Goal: Information Seeking & Learning: Compare options

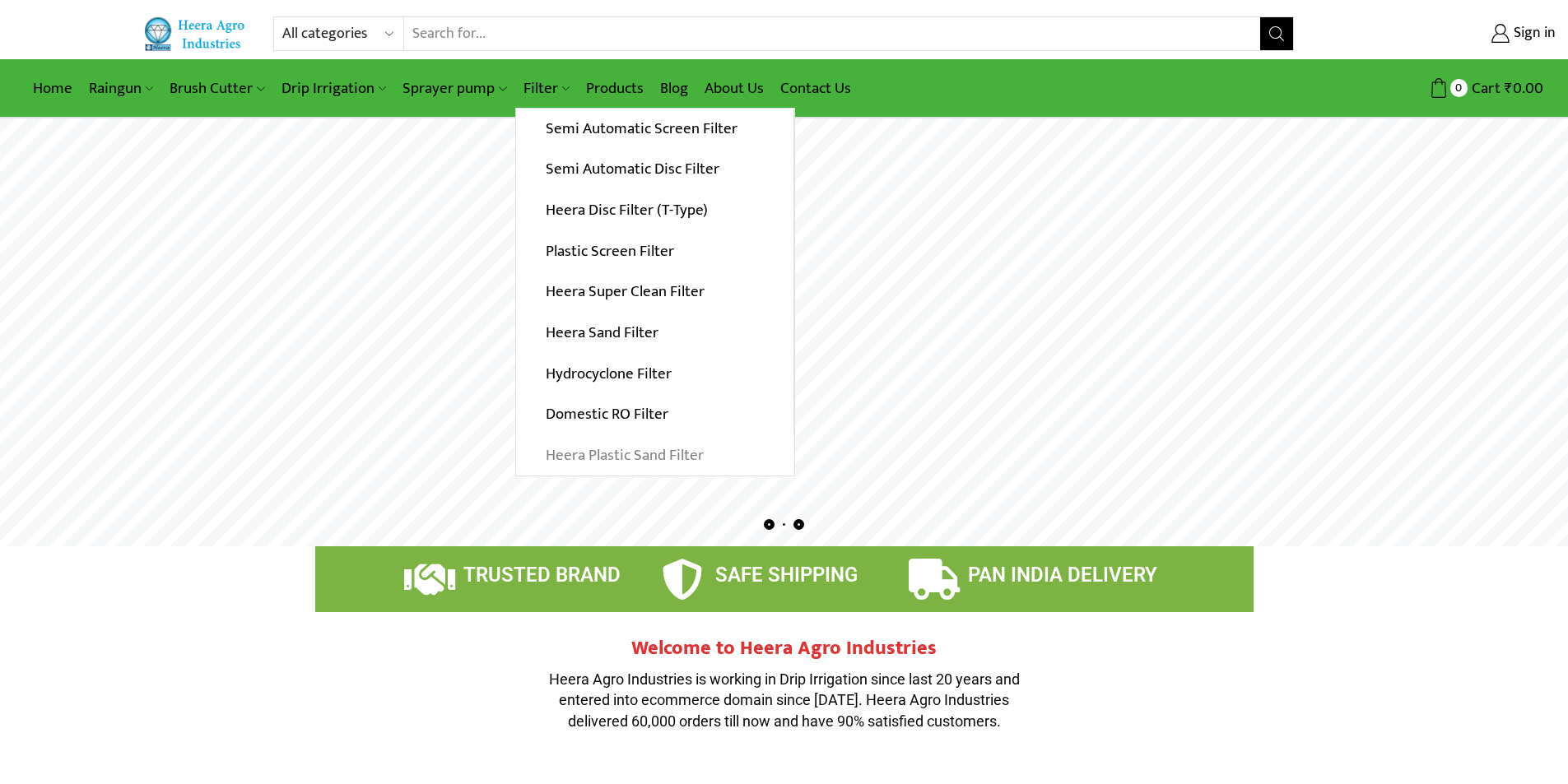
click at [564, 450] on link "Heera Plastic Sand Filter" at bounding box center [655, 456] width 278 height 42
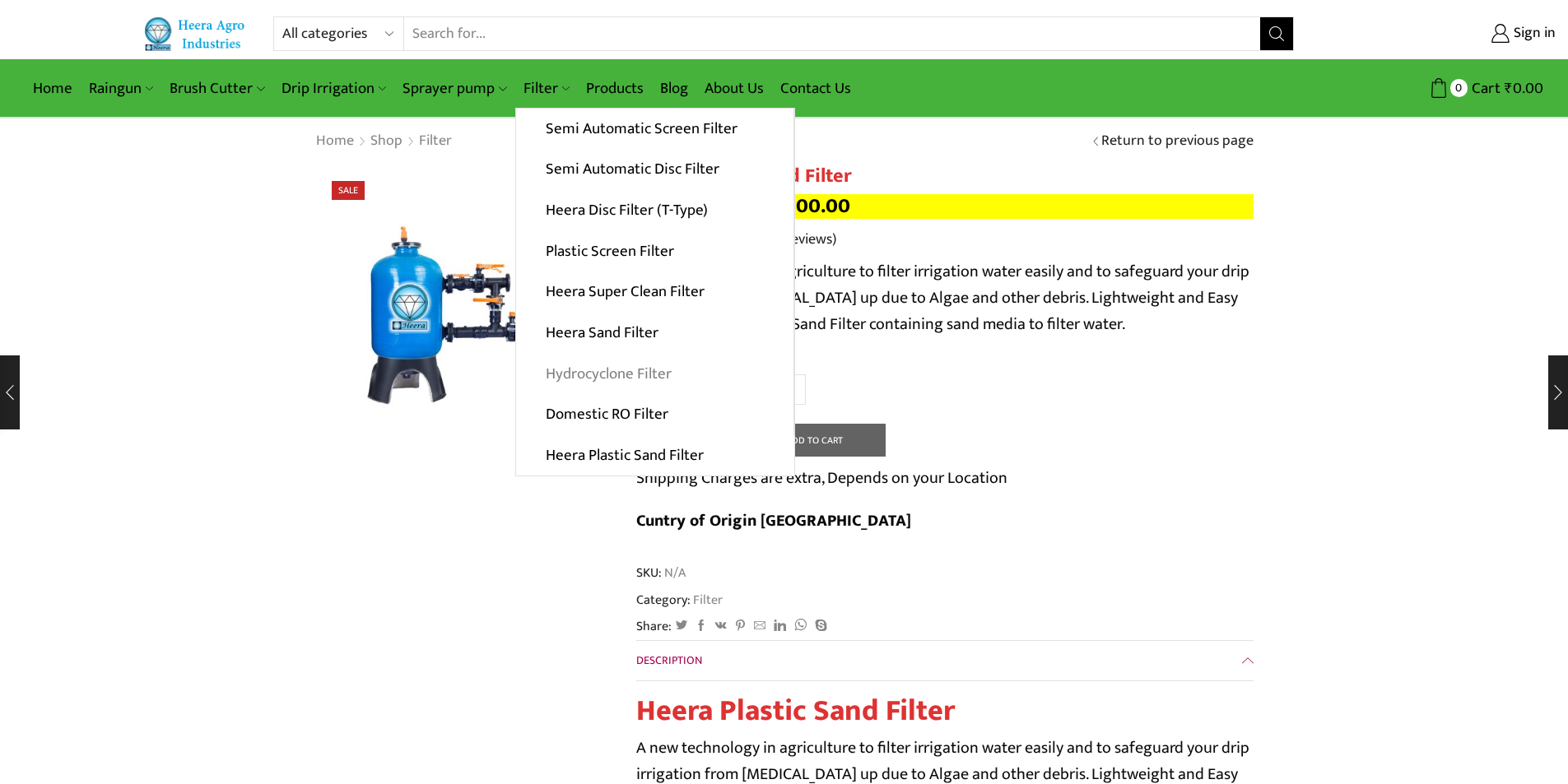
click at [641, 368] on link "Hydrocyclone Filter" at bounding box center [655, 373] width 277 height 42
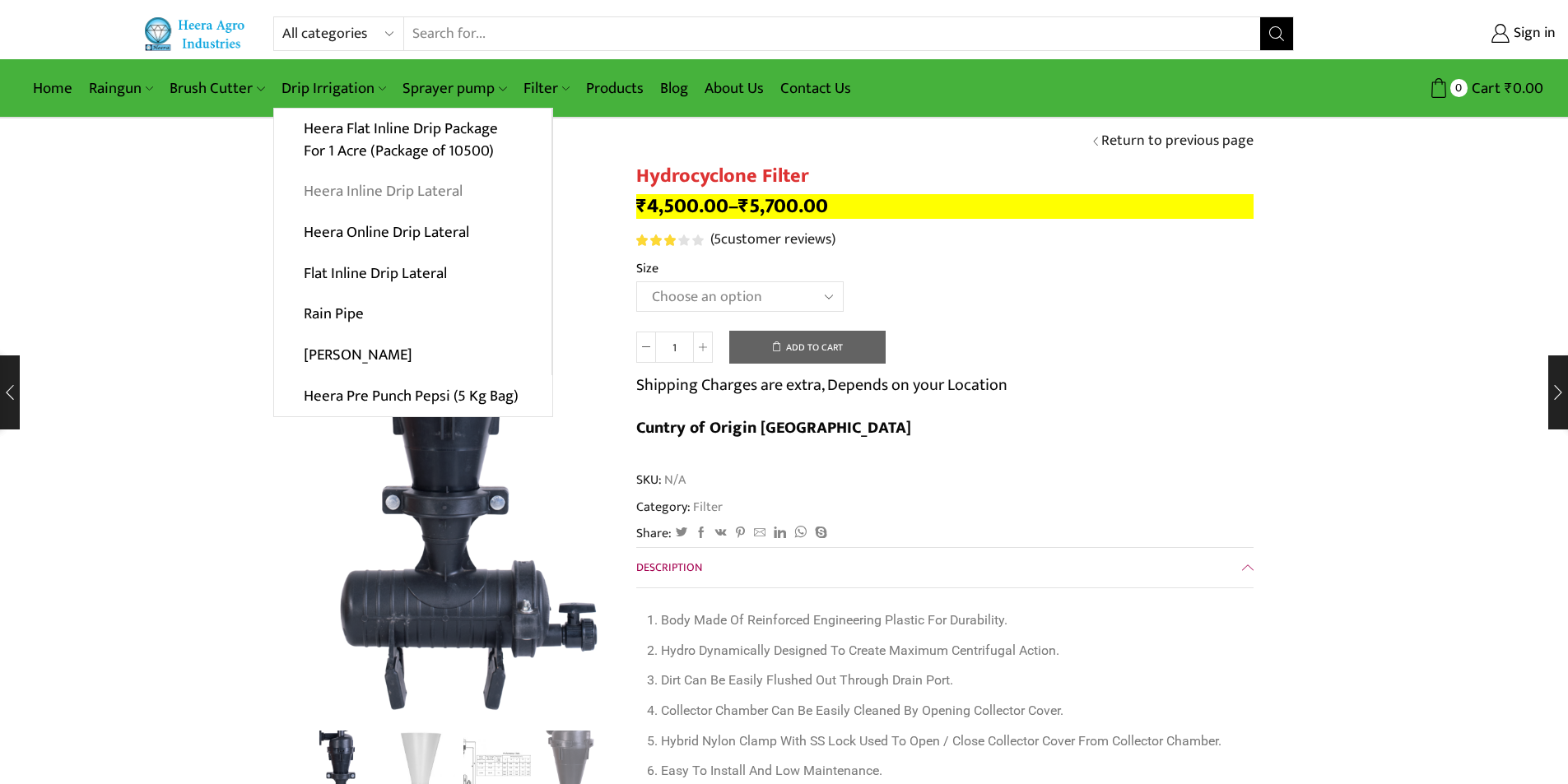
click at [416, 192] on link "Heera Inline Drip Lateral" at bounding box center [413, 192] width 277 height 42
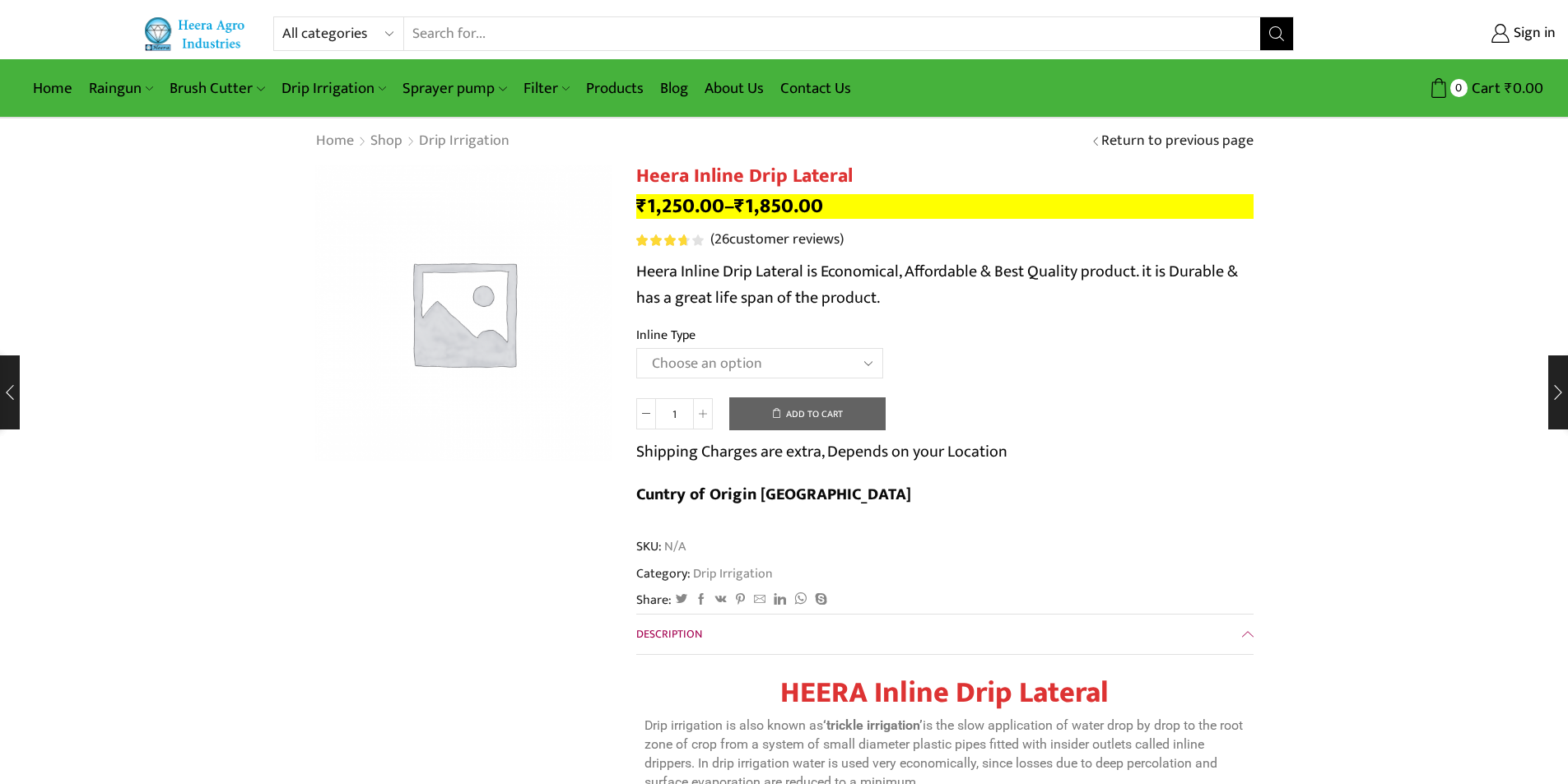
click at [869, 359] on select "Choose an option Heera Inline 12 MM (30CM) Heera Inline 12 MM (38CM) Heera Inli…" at bounding box center [759, 362] width 247 height 31
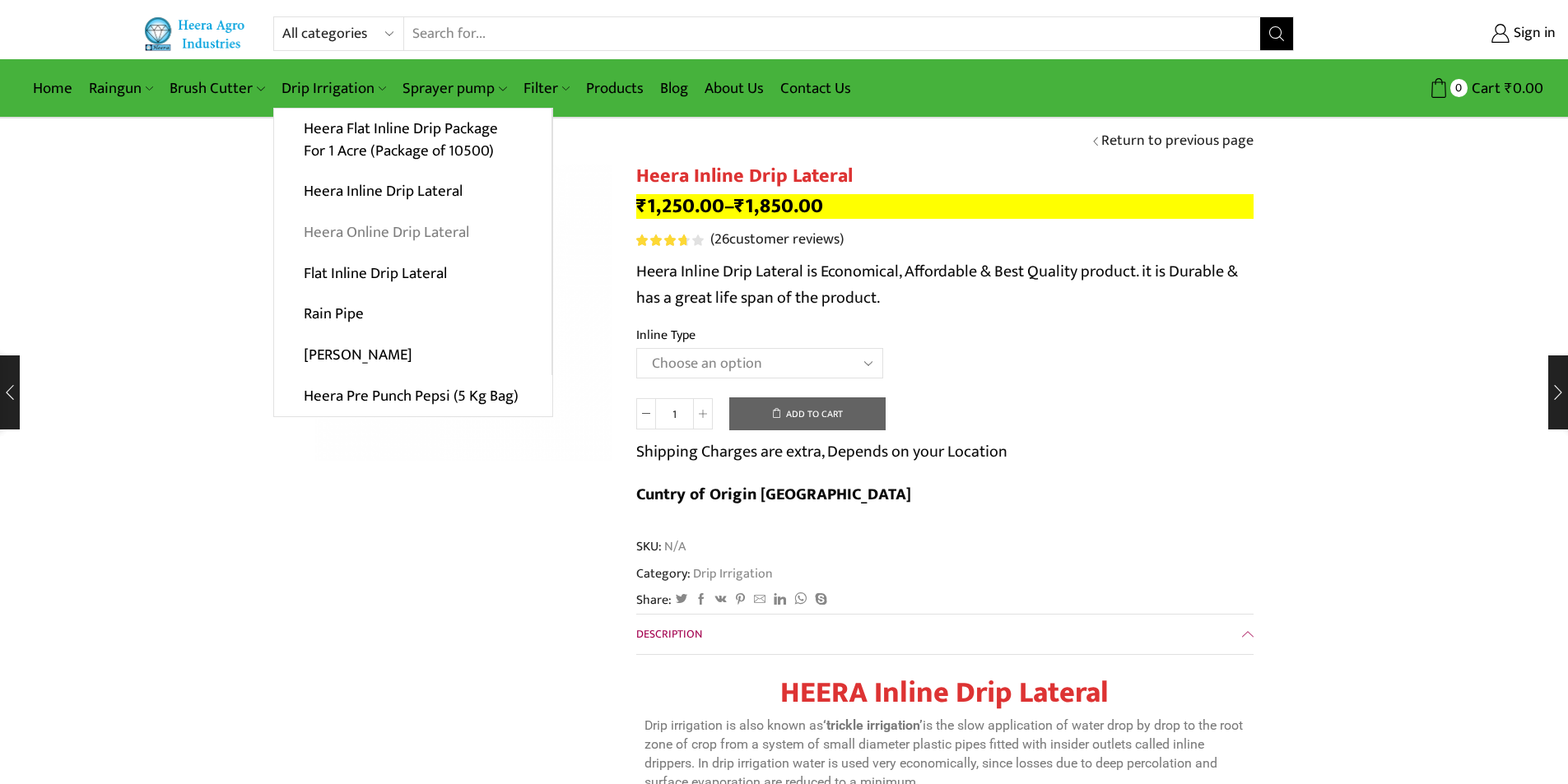
click at [407, 233] on link "Heera Online Drip Lateral" at bounding box center [413, 233] width 277 height 42
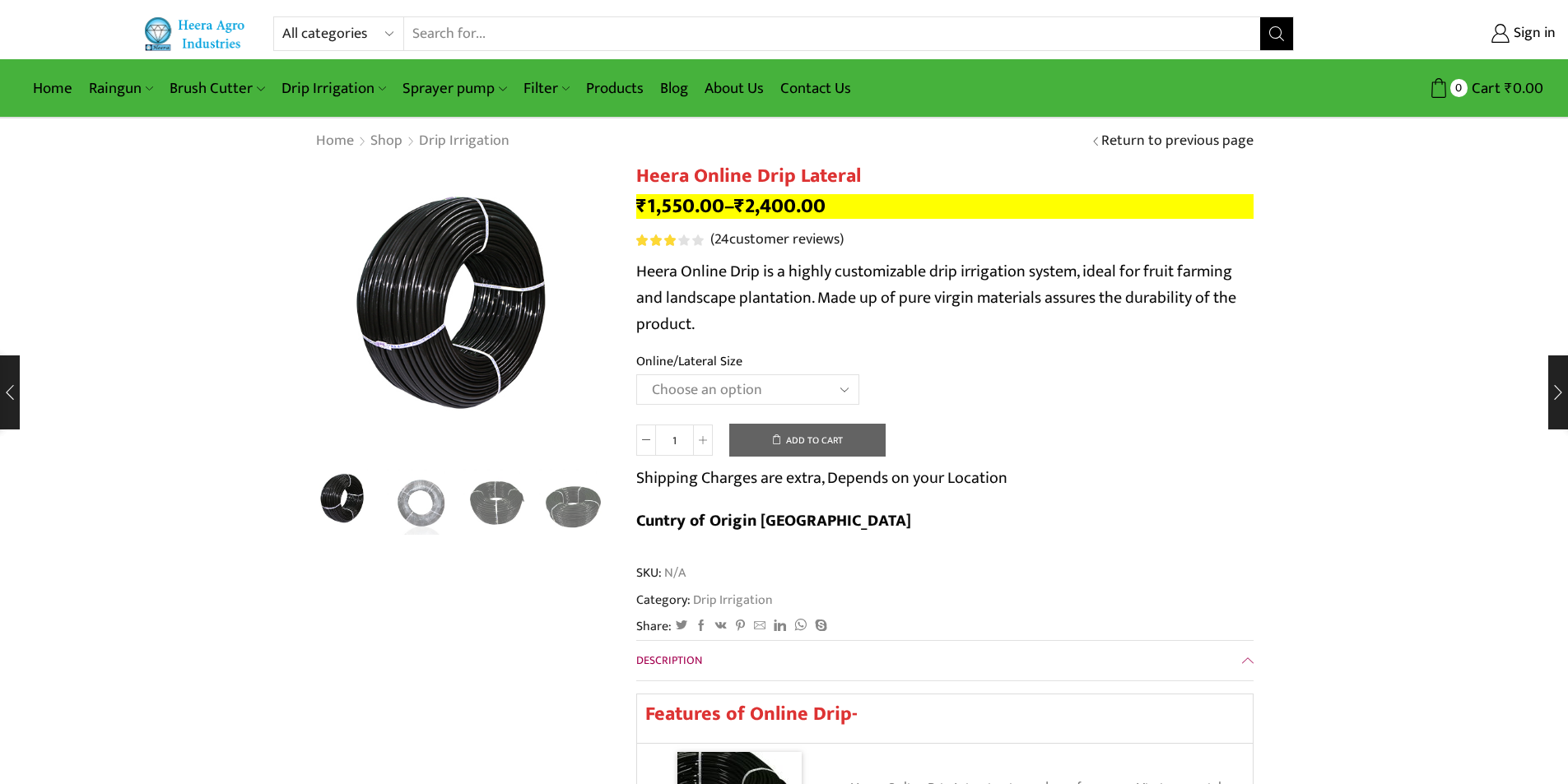
click at [829, 385] on select "Choose an option Heera Online 16MM Heera Online GOLD 16MM Heera Online 12MM Hee…" at bounding box center [747, 389] width 223 height 31
click at [636, 374] on select "Choose an option Heera Online 16MM Heera Online GOLD 16MM Heera Online 12MM Hee…" at bounding box center [747, 389] width 223 height 31
select select "Heera Online GOLD 16MM"
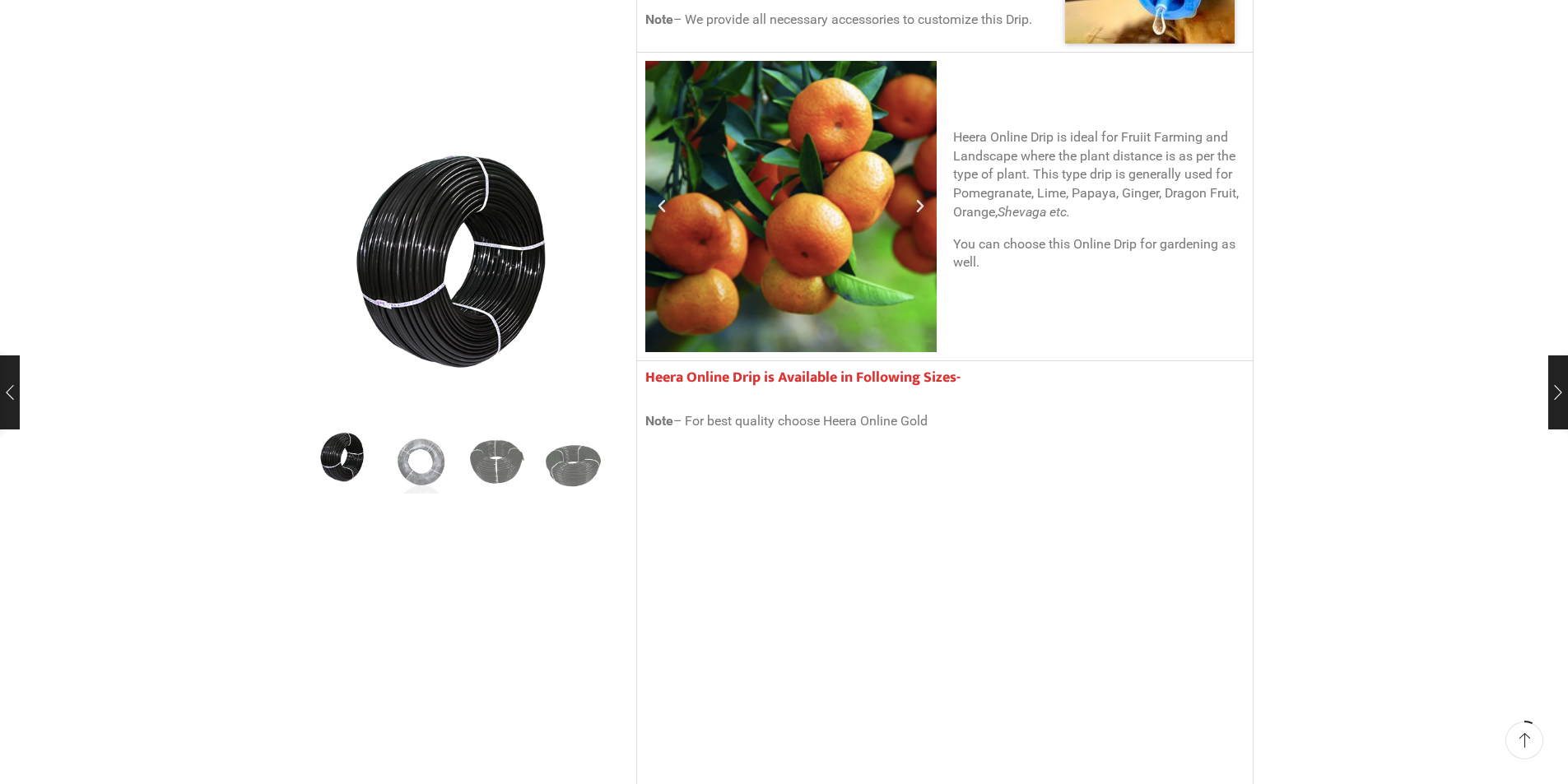
scroll to position [987, 0]
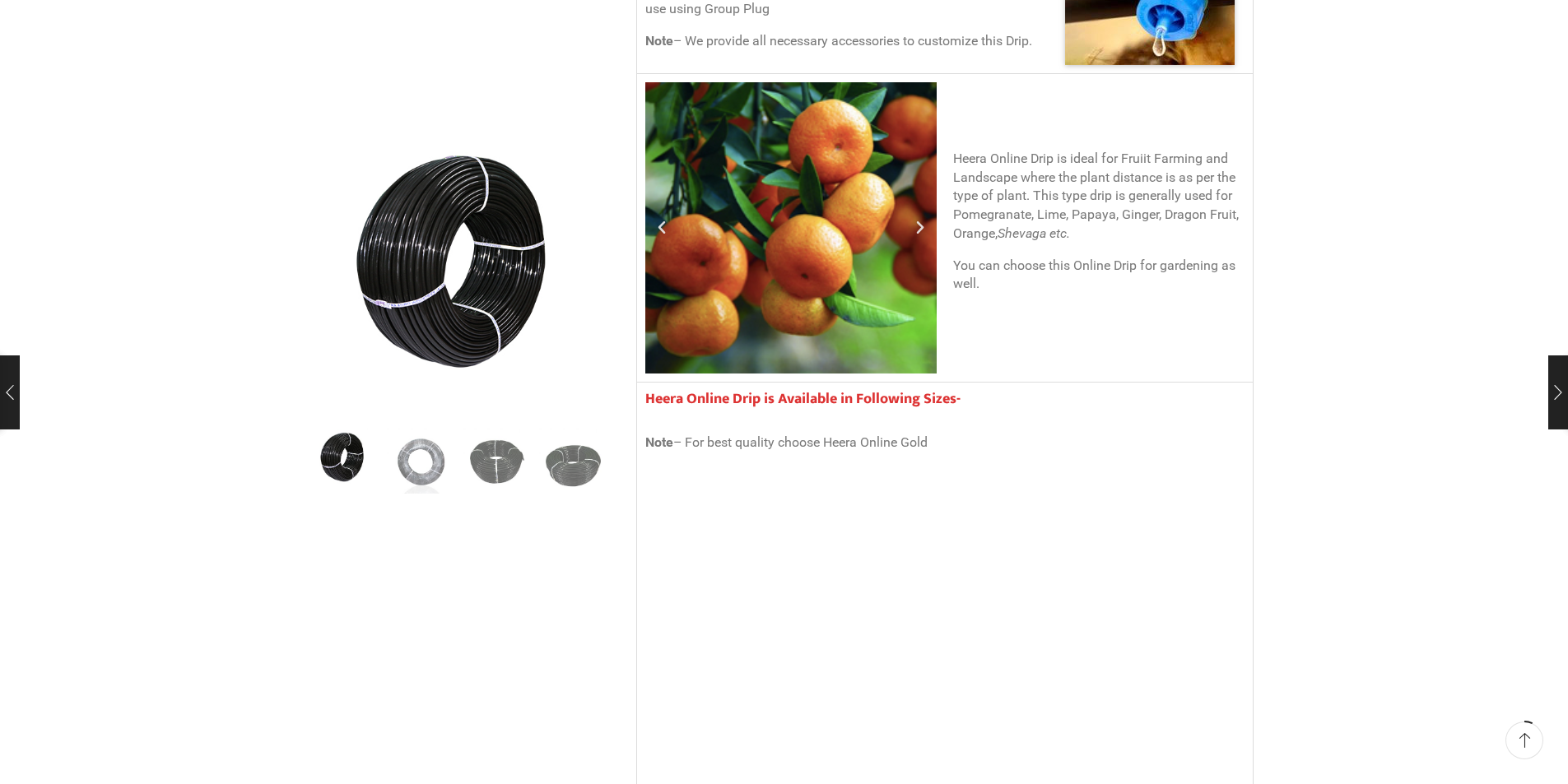
click at [785, 434] on p "Note – For best quality choose Heera Online Gold" at bounding box center [944, 442] width 599 height 19
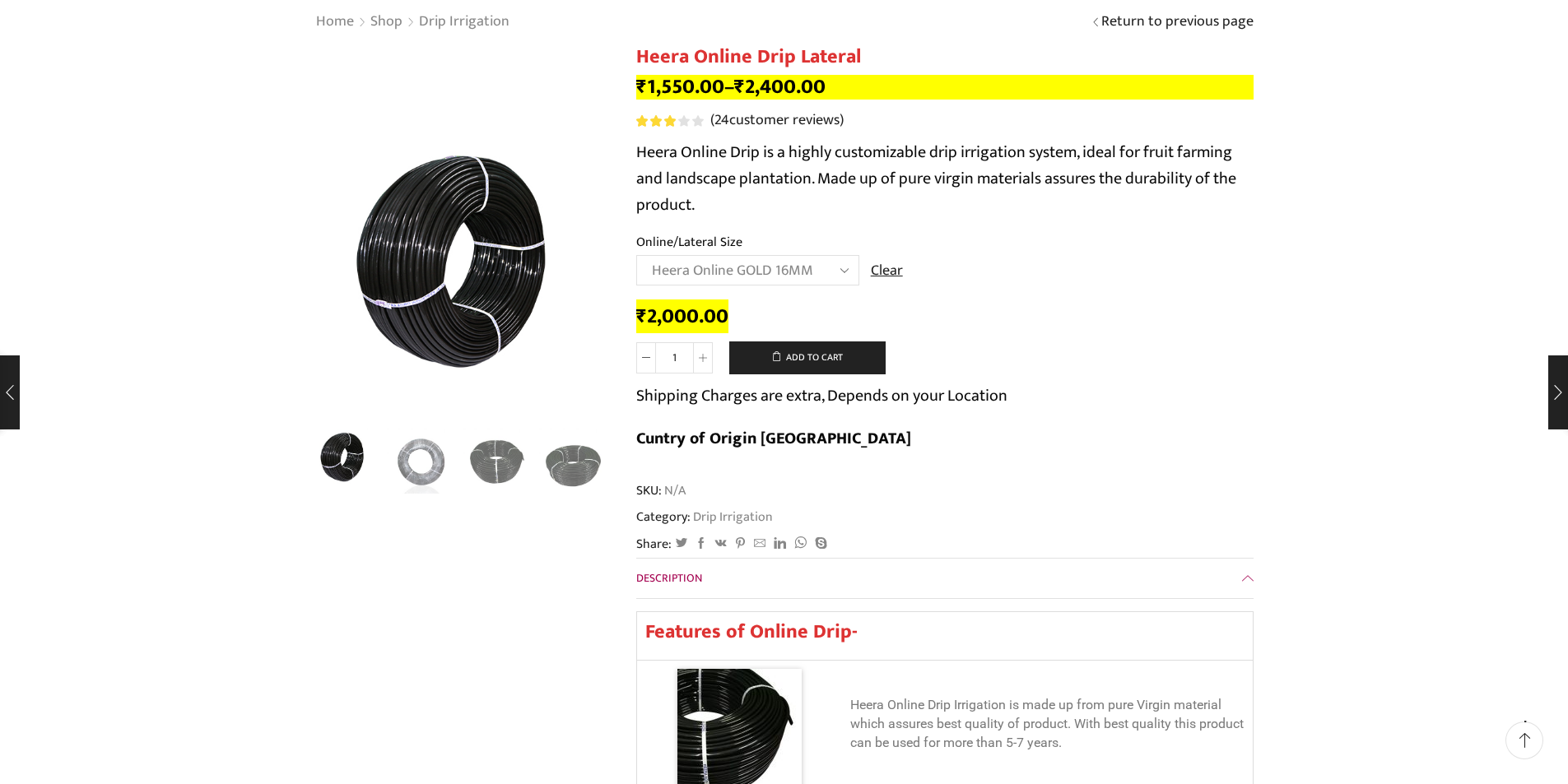
scroll to position [0, 0]
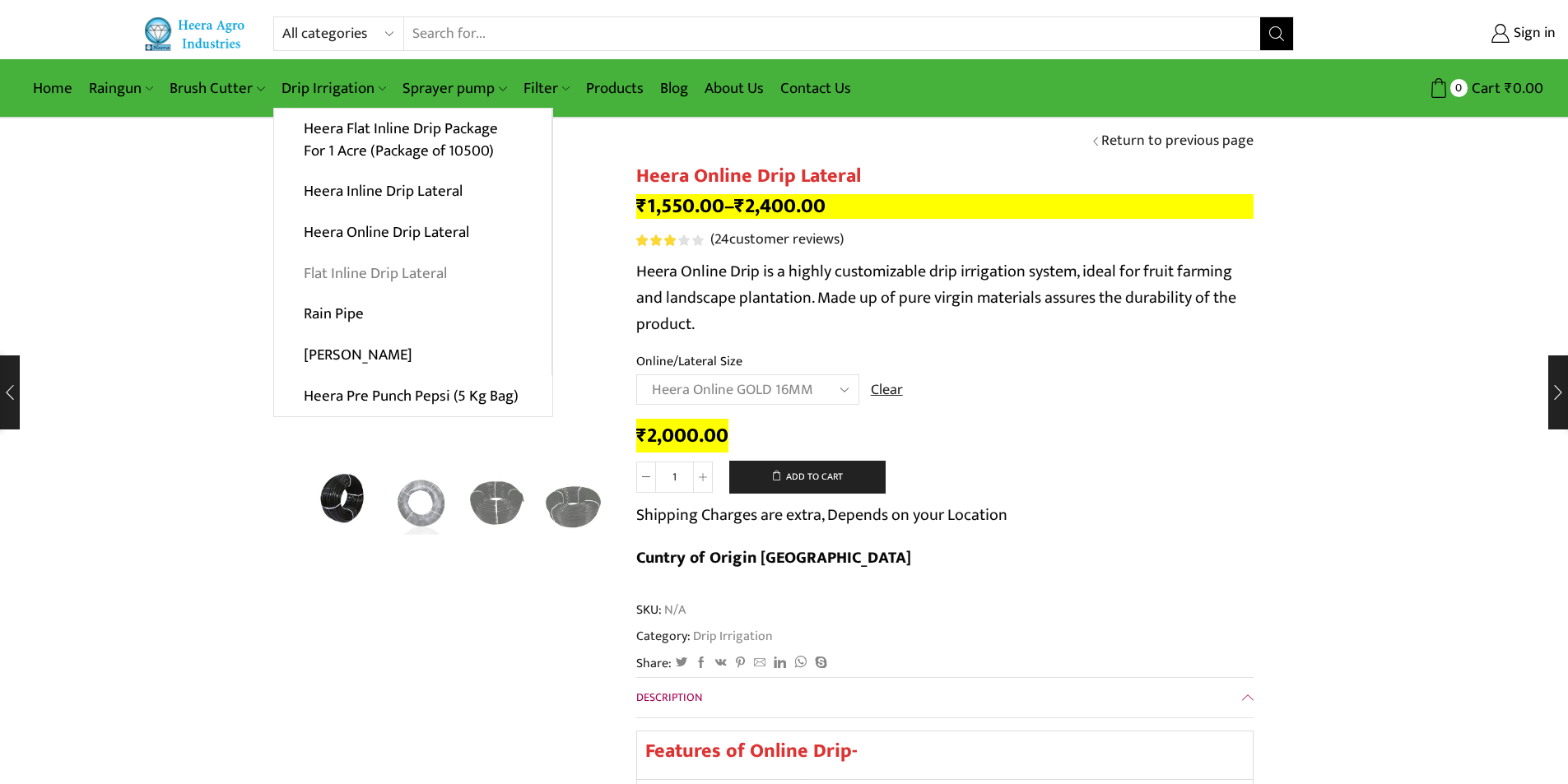
click at [331, 270] on link "Flat Inline Drip Lateral" at bounding box center [413, 273] width 277 height 42
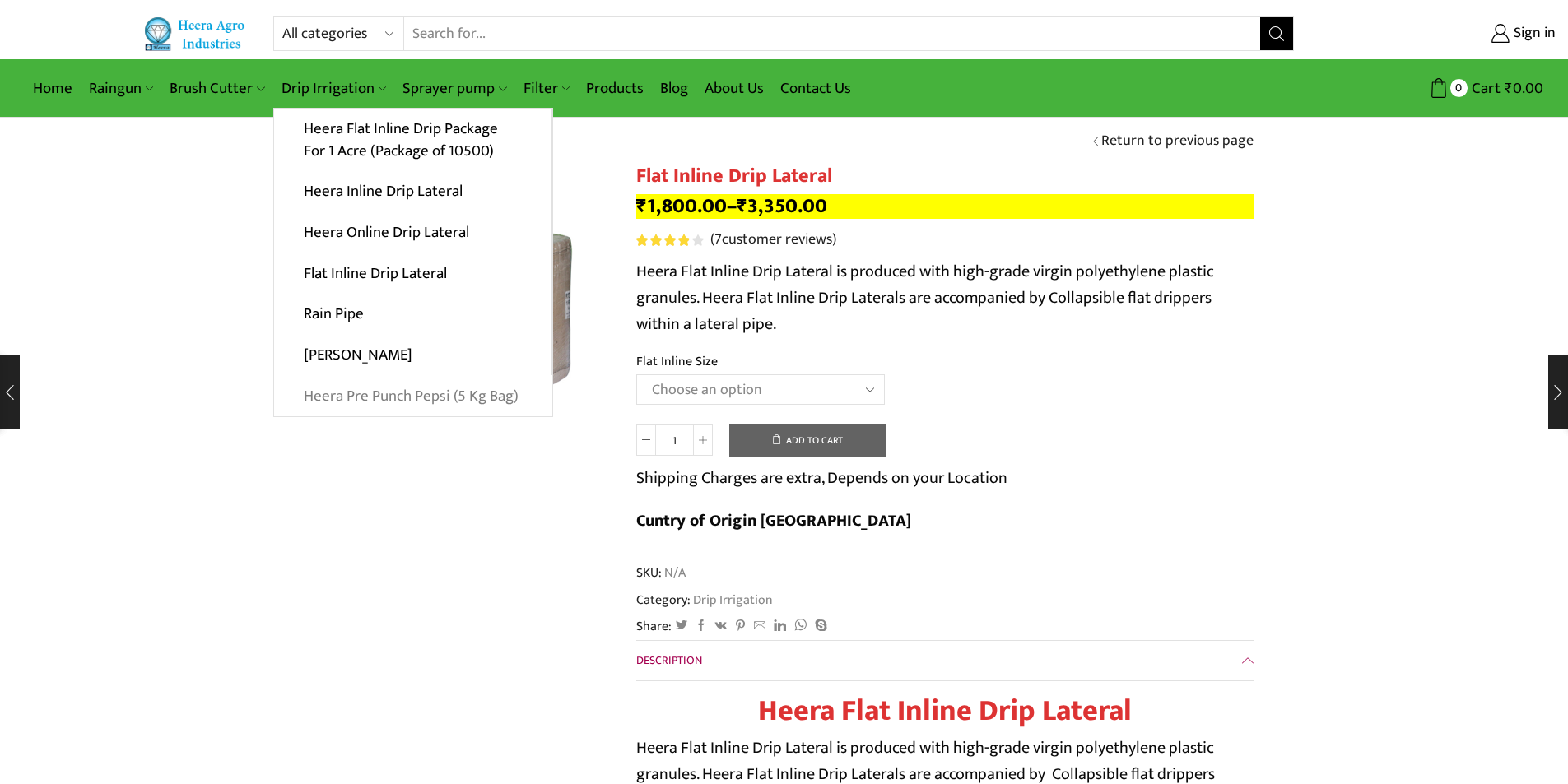
click at [390, 394] on link "Heera Pre Punch Pepsi (5 Kg Bag)" at bounding box center [413, 396] width 278 height 42
